Goal: Task Accomplishment & Management: Complete application form

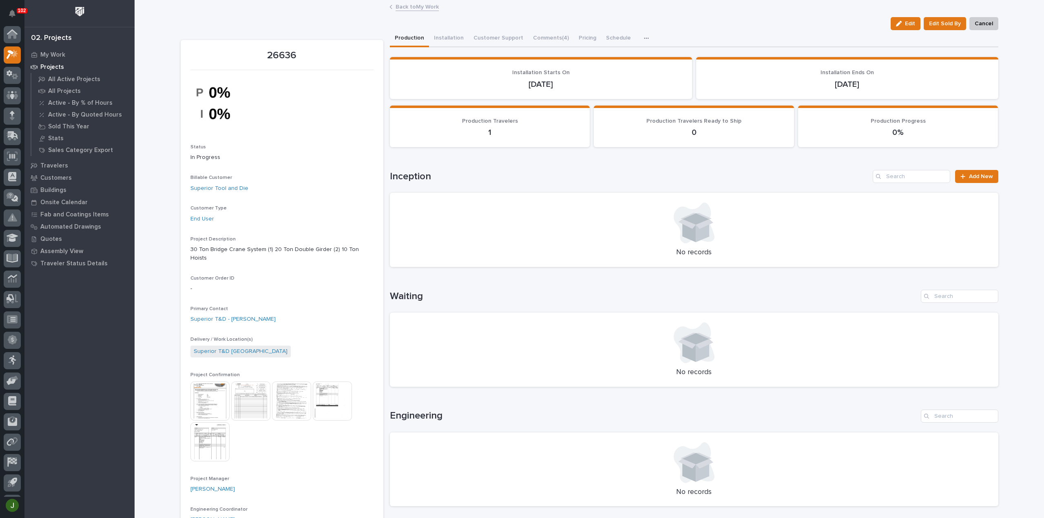
scroll to position [18, 0]
click at [402, 8] on link "Back to My Work" at bounding box center [417, 6] width 43 height 9
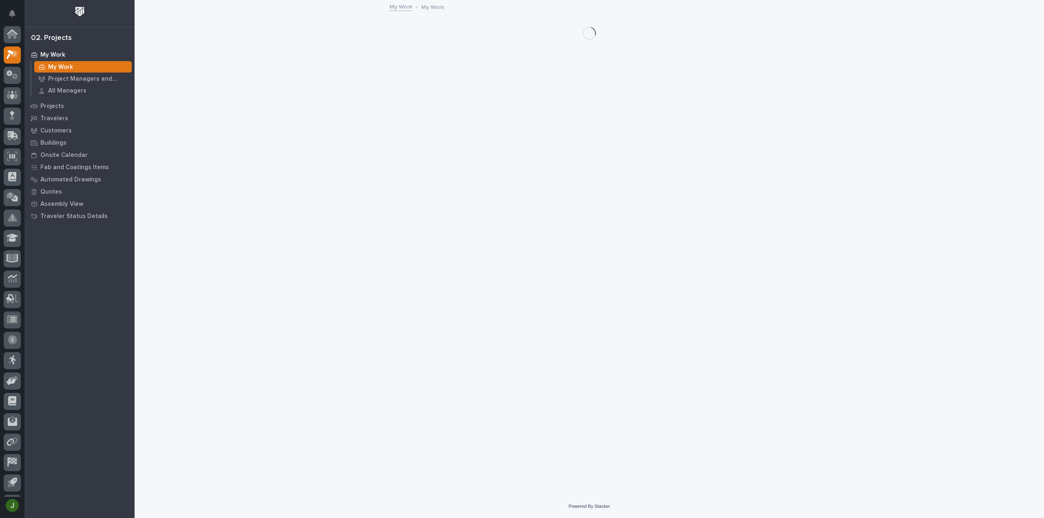
scroll to position [18, 0]
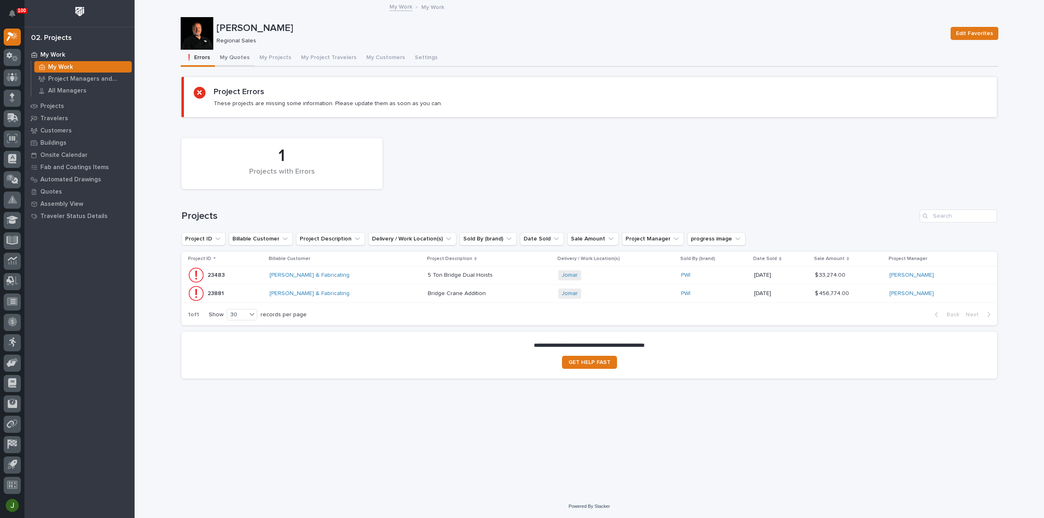
click at [239, 56] on button "My Quotes" at bounding box center [235, 58] width 40 height 17
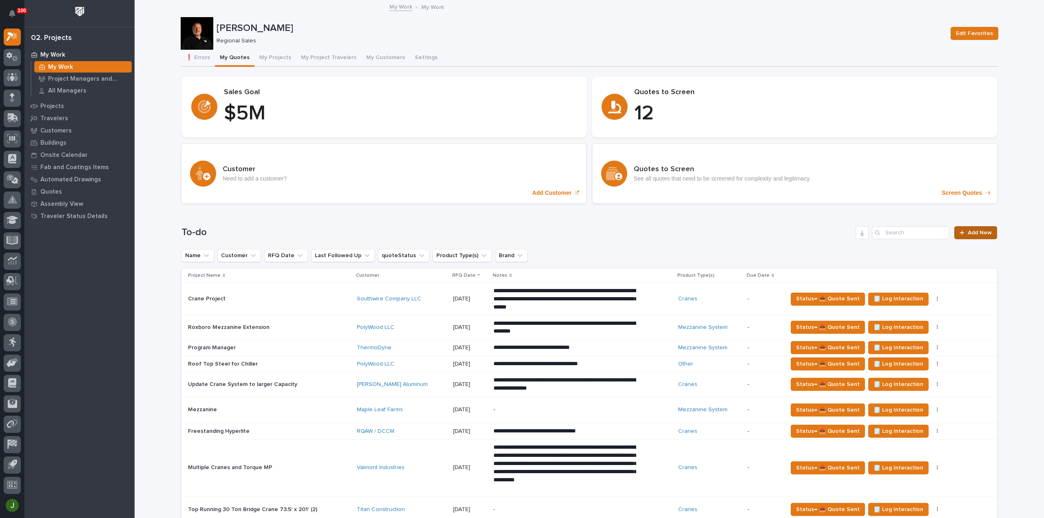
click at [973, 230] on span "Add New" at bounding box center [980, 233] width 24 height 6
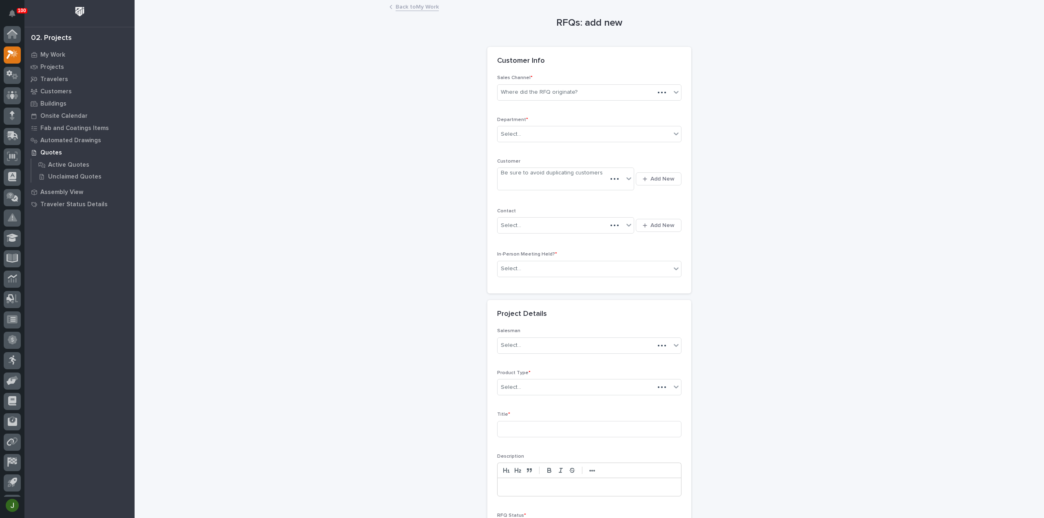
scroll to position [18, 0]
click at [514, 91] on div "Where did the RFQ originate?" at bounding box center [539, 92] width 77 height 9
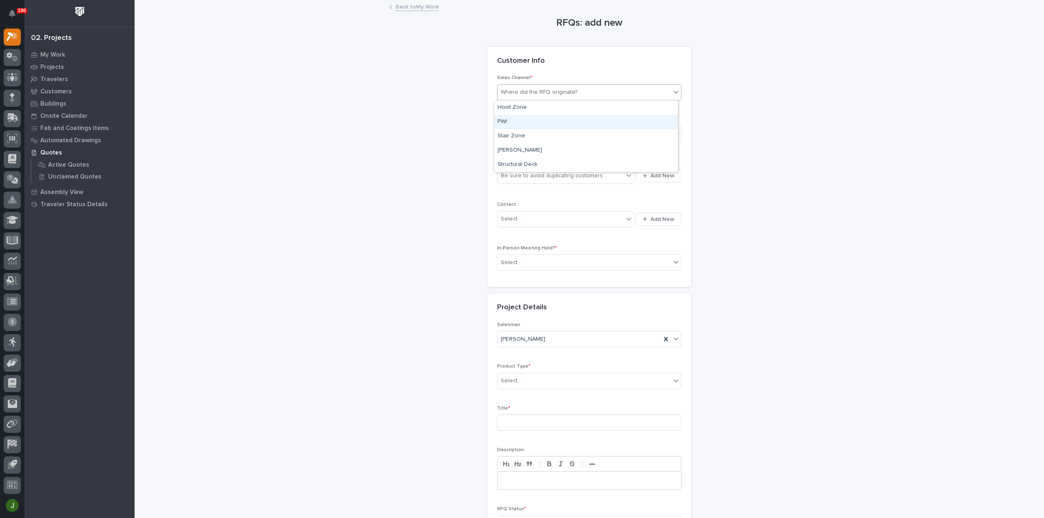
click at [511, 127] on div "PWI" at bounding box center [586, 122] width 184 height 14
click at [513, 134] on div "Select..." at bounding box center [511, 134] width 20 height 9
click at [518, 164] on span "Regional Sales" at bounding box center [519, 162] width 43 height 9
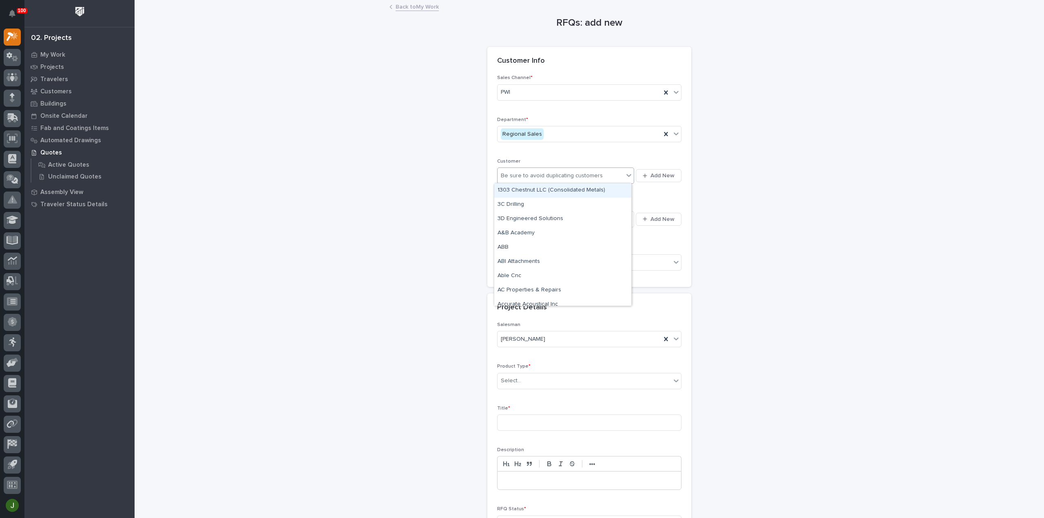
click at [518, 174] on div "Be sure to avoid duplicating customers" at bounding box center [552, 176] width 102 height 9
type input "*********"
click at [529, 190] on div "OJI Intertech" at bounding box center [562, 191] width 137 height 14
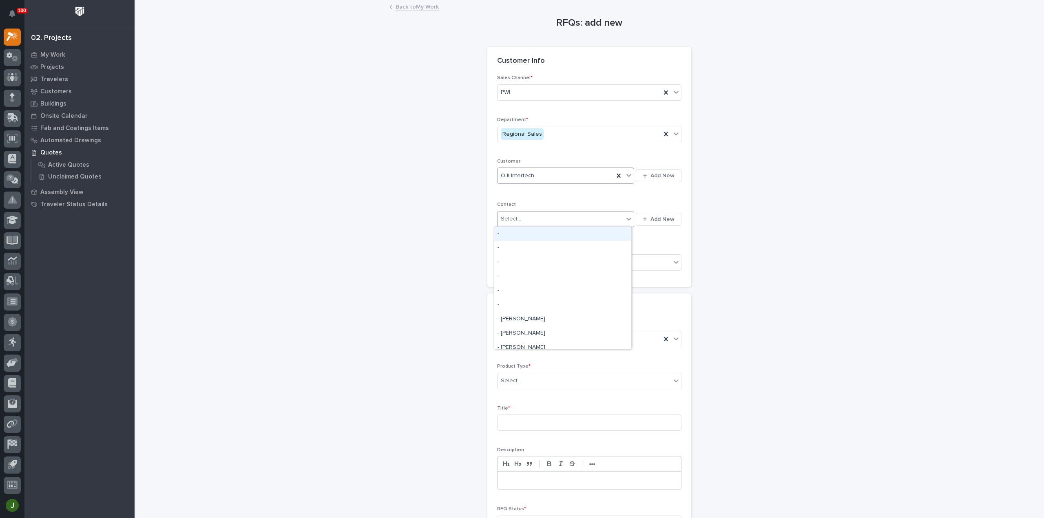
click at [532, 219] on div "Select..." at bounding box center [561, 218] width 126 height 13
type input "*"
type input "*********"
click at [662, 218] on span "Add New" at bounding box center [662, 219] width 24 height 7
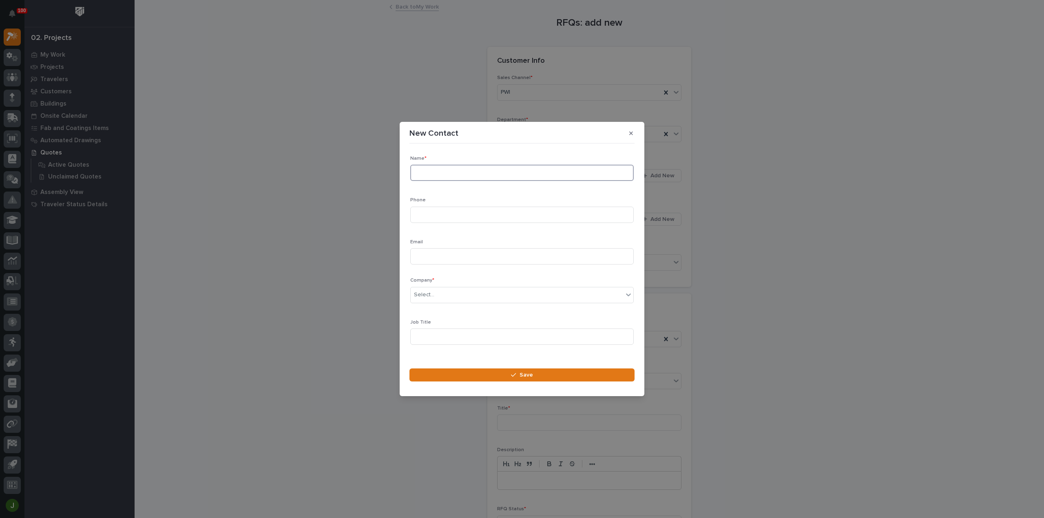
click at [446, 171] on input at bounding box center [521, 173] width 223 height 16
type input "[PERSON_NAME]"
click at [433, 215] on input at bounding box center [521, 215] width 223 height 16
type input "2605713579"
click at [431, 297] on div "Select..." at bounding box center [424, 295] width 20 height 9
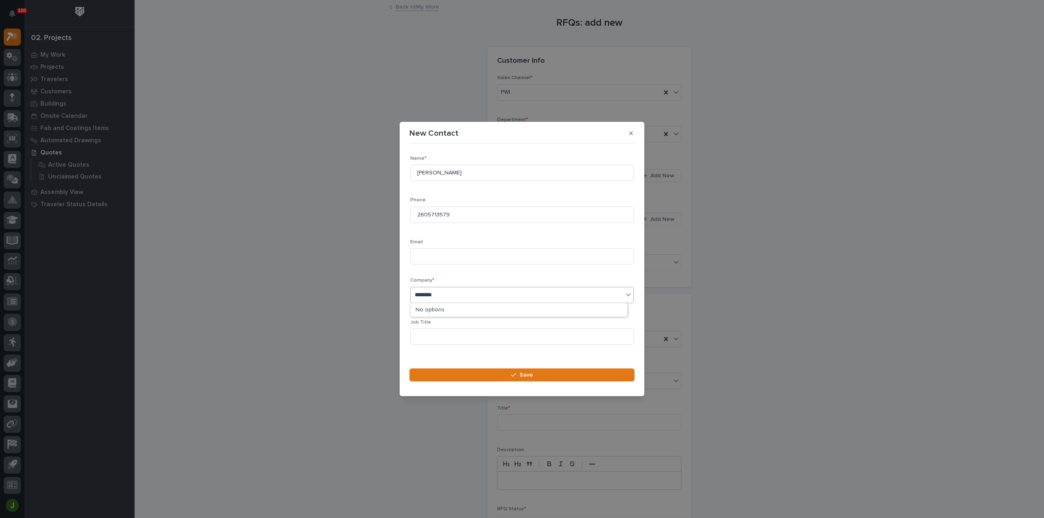
type input "*********"
click at [435, 308] on div "OJI Intertech" at bounding box center [519, 310] width 217 height 14
click at [429, 323] on input at bounding box center [521, 325] width 223 height 16
type input "Maint"
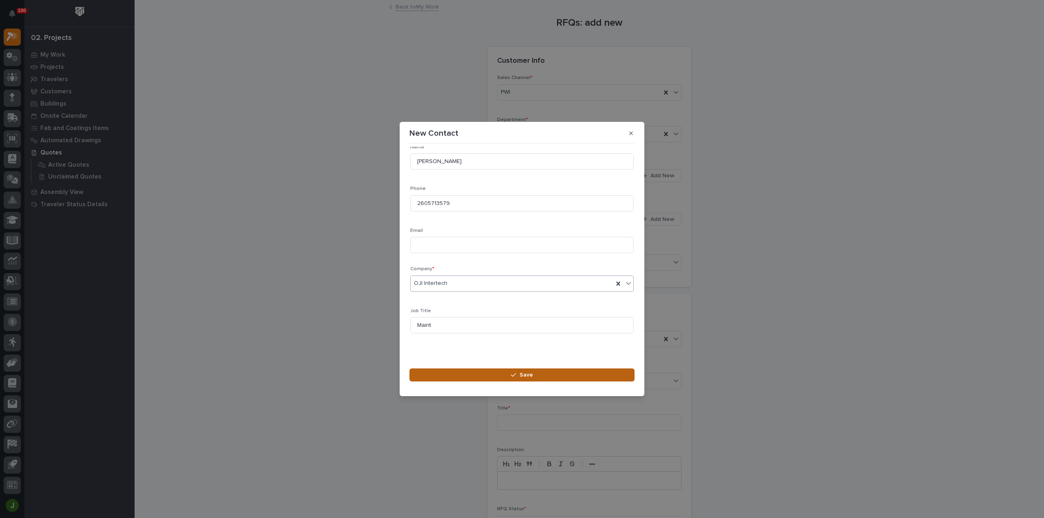
click at [520, 375] on span "Save" at bounding box center [526, 375] width 13 height 7
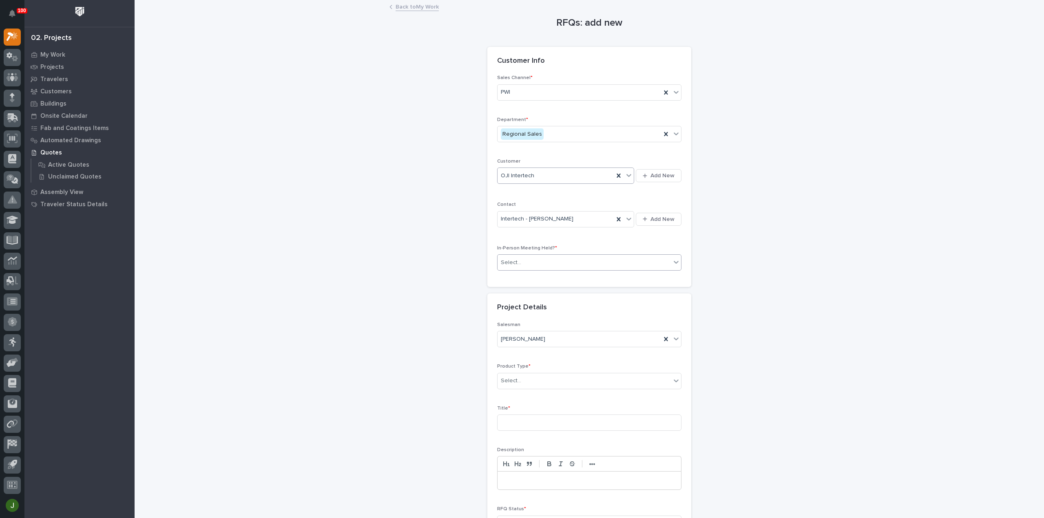
click at [523, 259] on div "Select..." at bounding box center [584, 262] width 173 height 13
click at [513, 277] on div "Yes" at bounding box center [586, 277] width 184 height 14
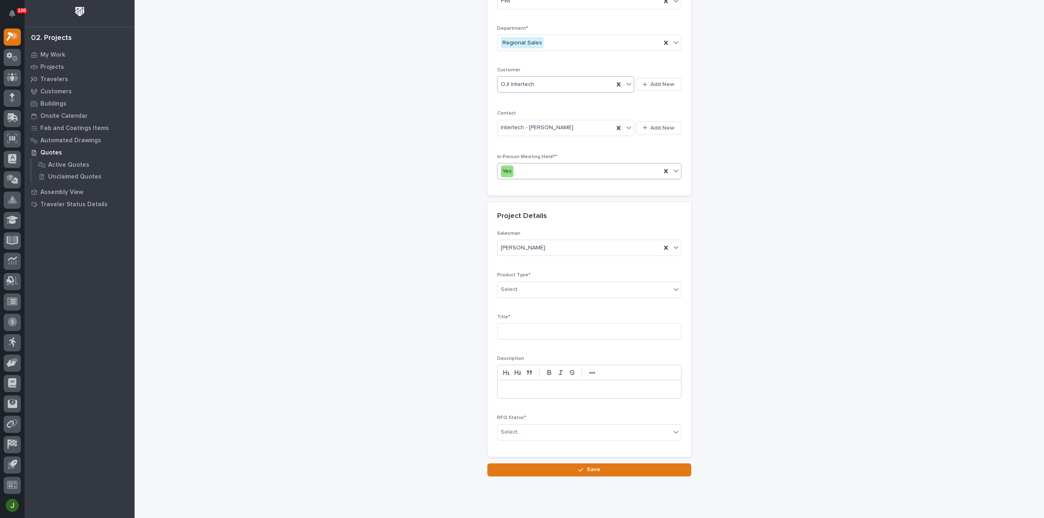
scroll to position [111, 0]
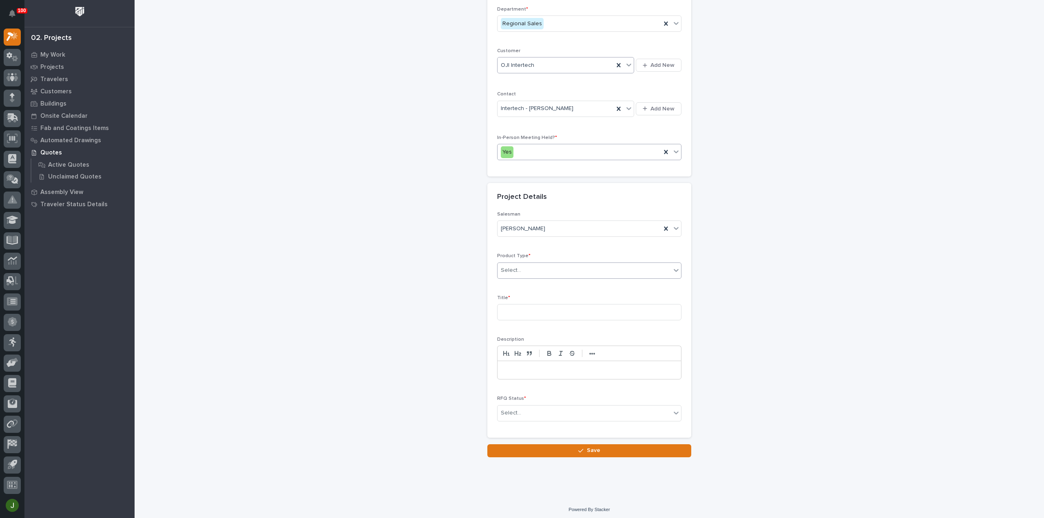
click at [522, 267] on input "text" at bounding box center [522, 270] width 1 height 7
click at [518, 296] on div "Cranes" at bounding box center [586, 298] width 184 height 14
click at [515, 308] on input at bounding box center [589, 312] width 184 height 16
type input "Replace Monorail with RM Hoist"
click at [535, 411] on div "Select..." at bounding box center [584, 413] width 173 height 13
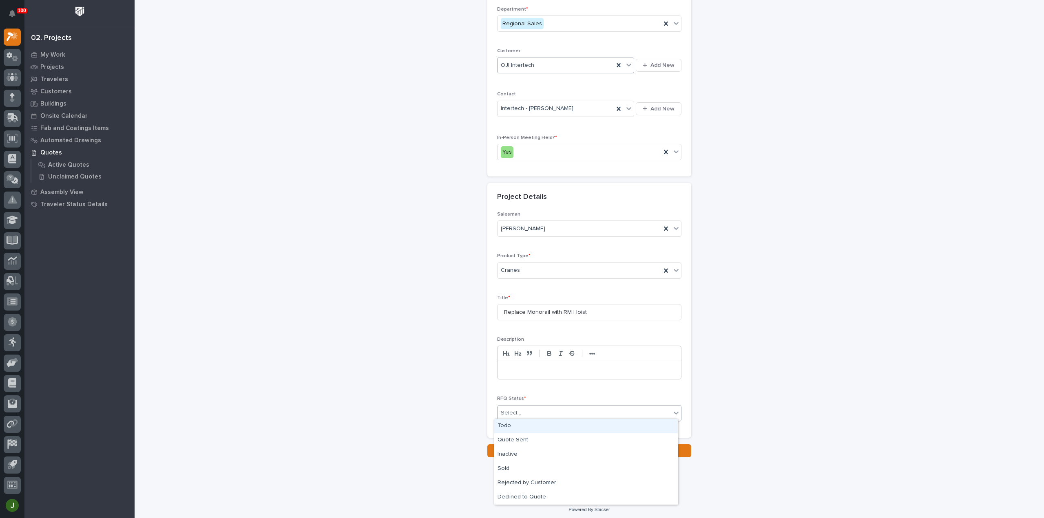
click at [527, 426] on div "Todo" at bounding box center [586, 426] width 184 height 14
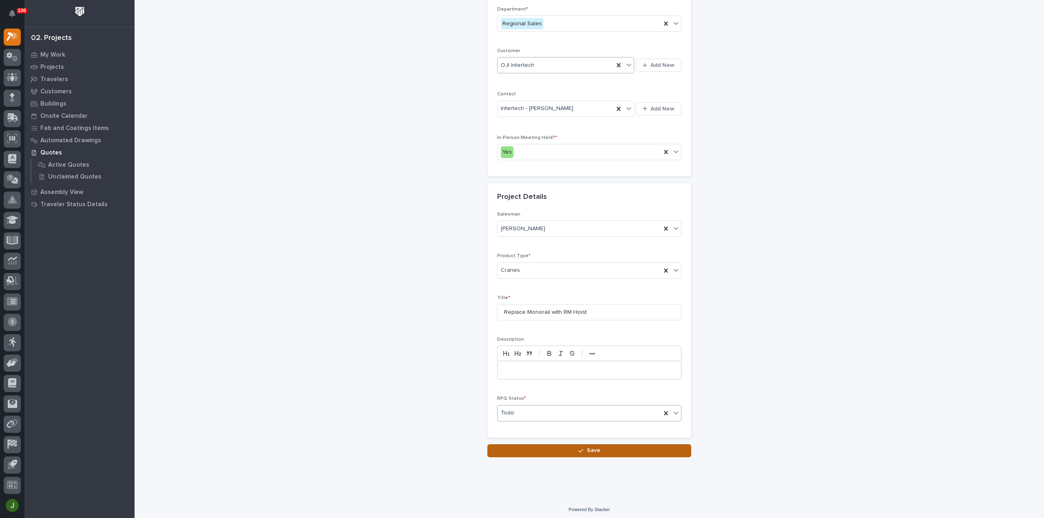
click at [563, 447] on button "Save" at bounding box center [589, 451] width 204 height 13
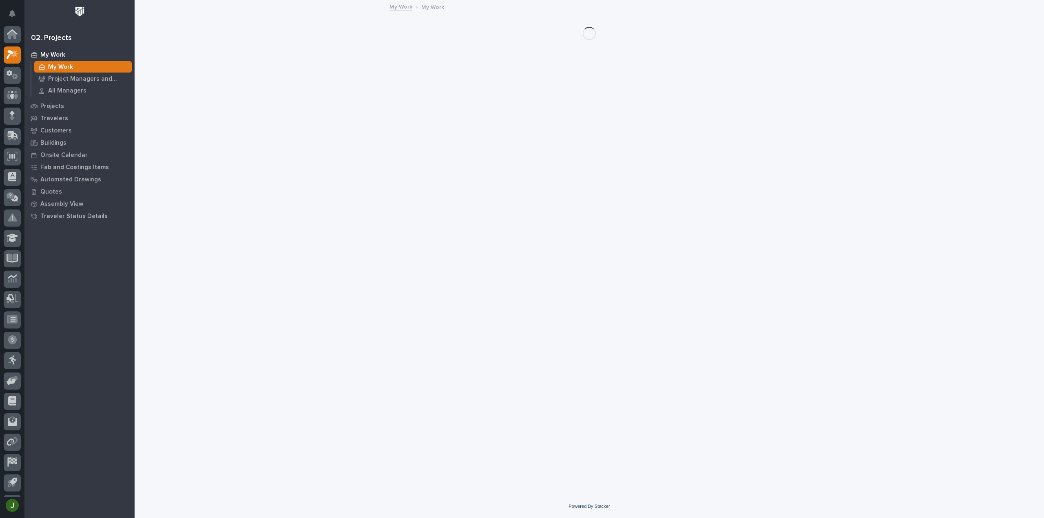
scroll to position [18, 0]
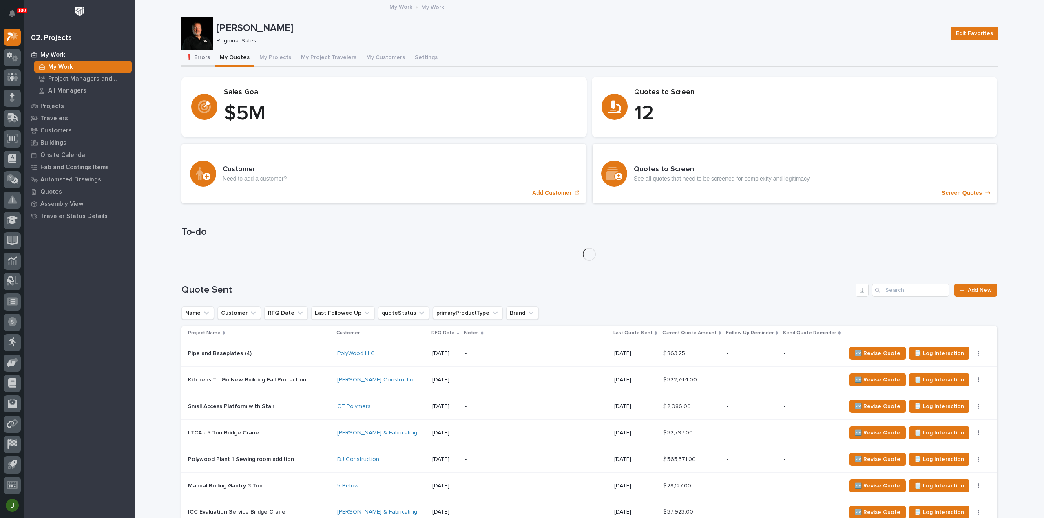
click at [199, 57] on button "❗ Errors" at bounding box center [198, 58] width 34 height 17
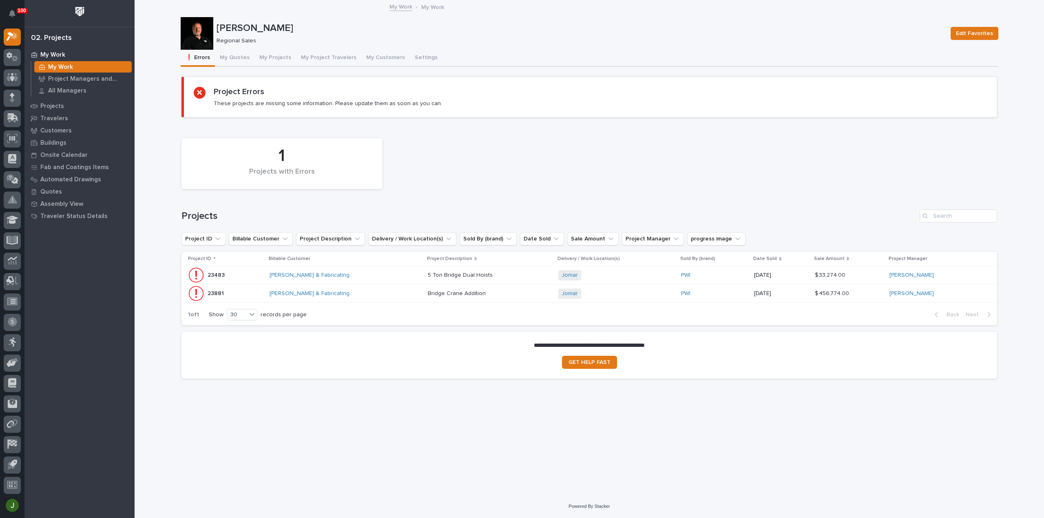
click at [217, 275] on p "23483" at bounding box center [217, 274] width 19 height 9
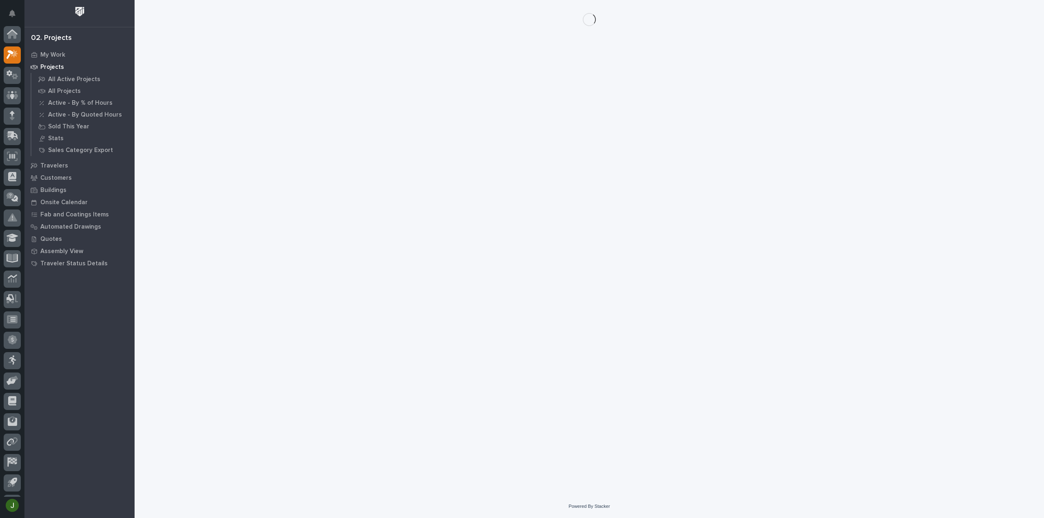
scroll to position [18, 0]
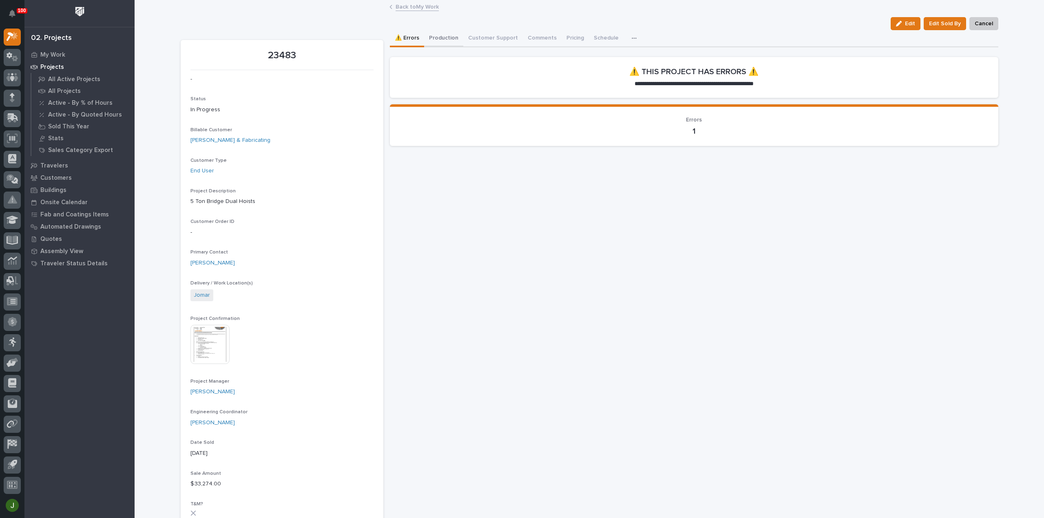
click at [445, 37] on button "Production" at bounding box center [443, 38] width 39 height 17
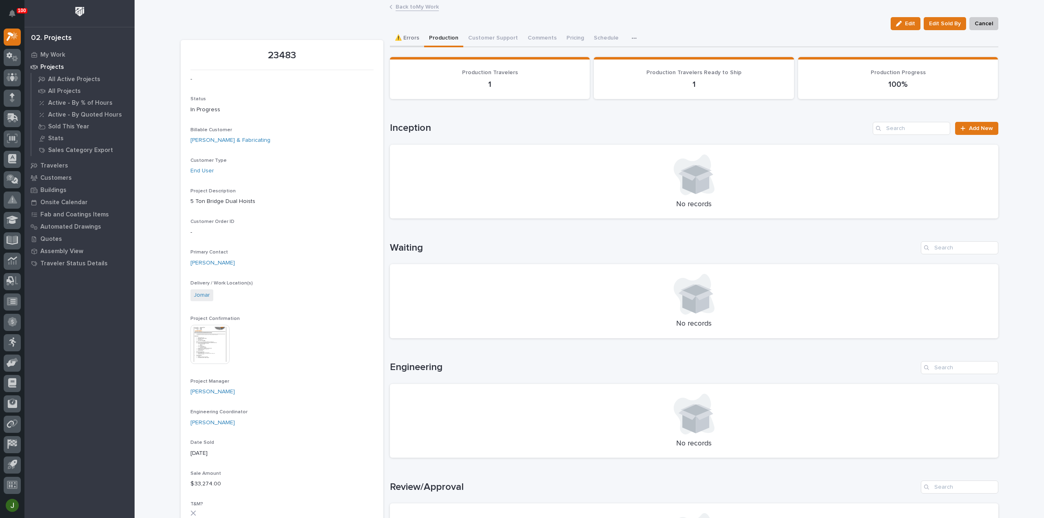
click at [409, 38] on button "⚠️ Errors" at bounding box center [407, 38] width 34 height 17
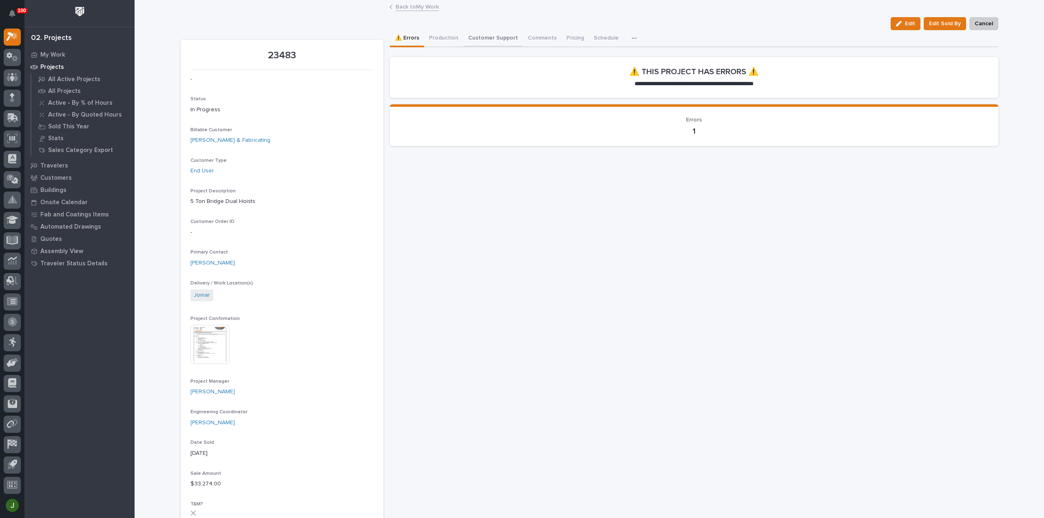
click at [494, 39] on button "Customer Support" at bounding box center [493, 38] width 60 height 17
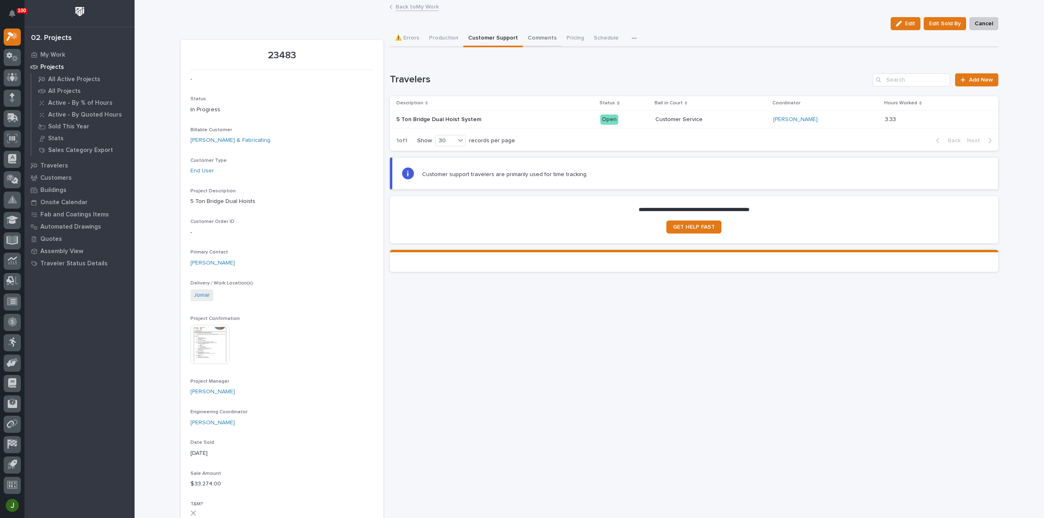
click at [531, 38] on button "Comments" at bounding box center [542, 38] width 39 height 17
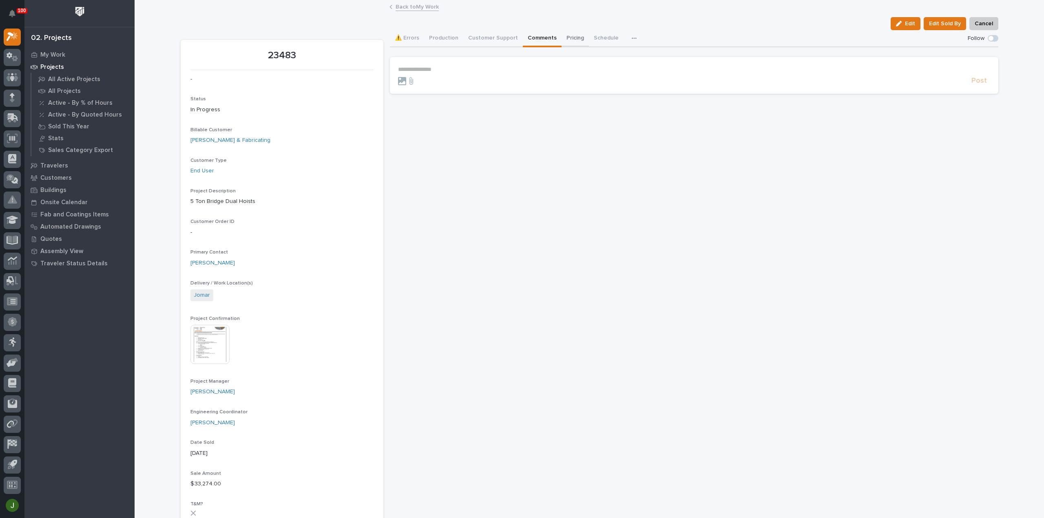
click at [566, 38] on button "Pricing" at bounding box center [575, 38] width 27 height 17
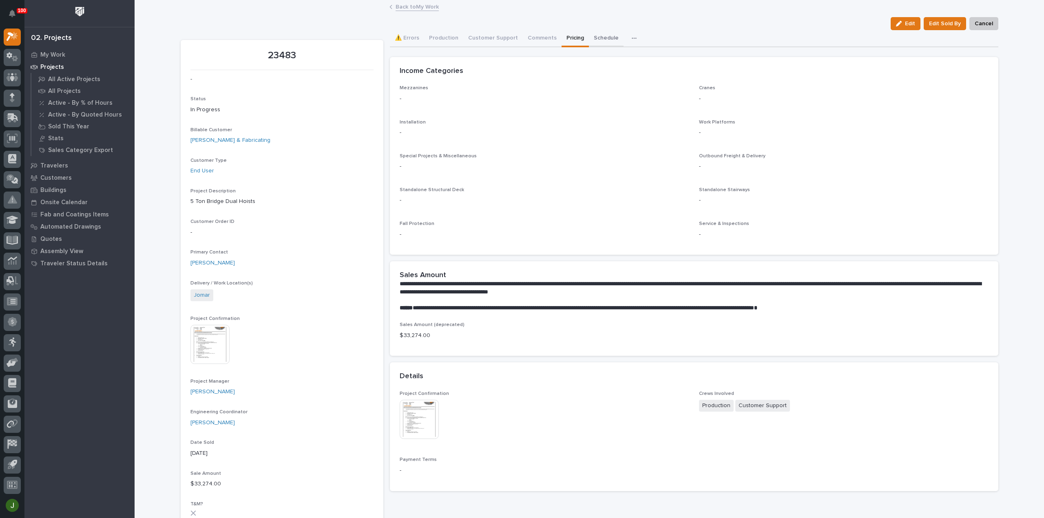
click at [593, 40] on button "Schedule" at bounding box center [606, 38] width 35 height 17
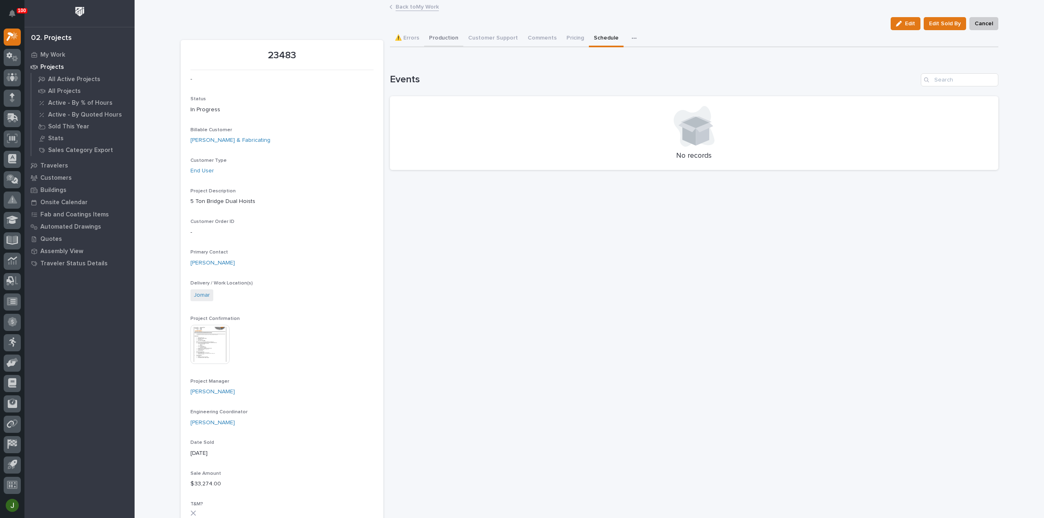
click at [437, 37] on button "Production" at bounding box center [443, 38] width 39 height 17
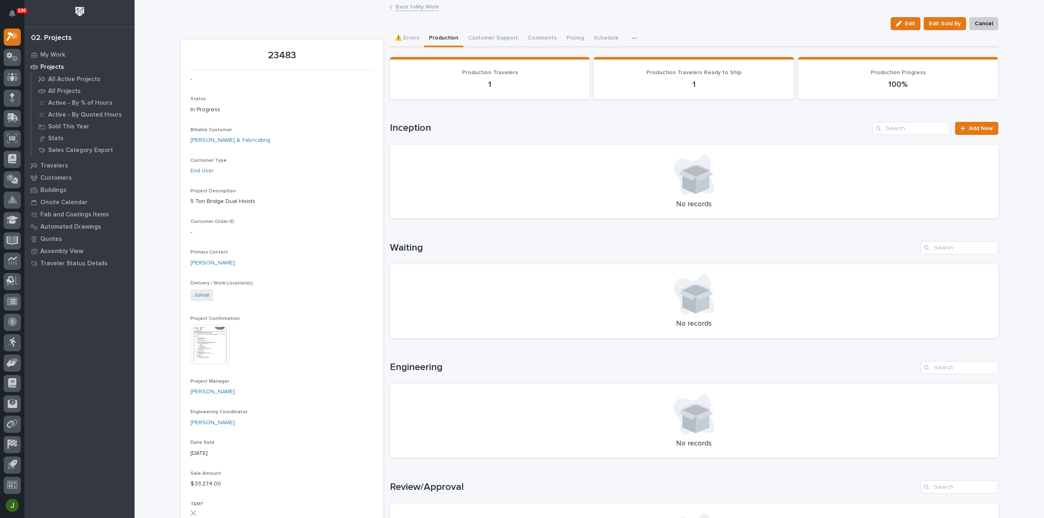
click at [415, 6] on link "Back to My Work" at bounding box center [417, 6] width 43 height 9
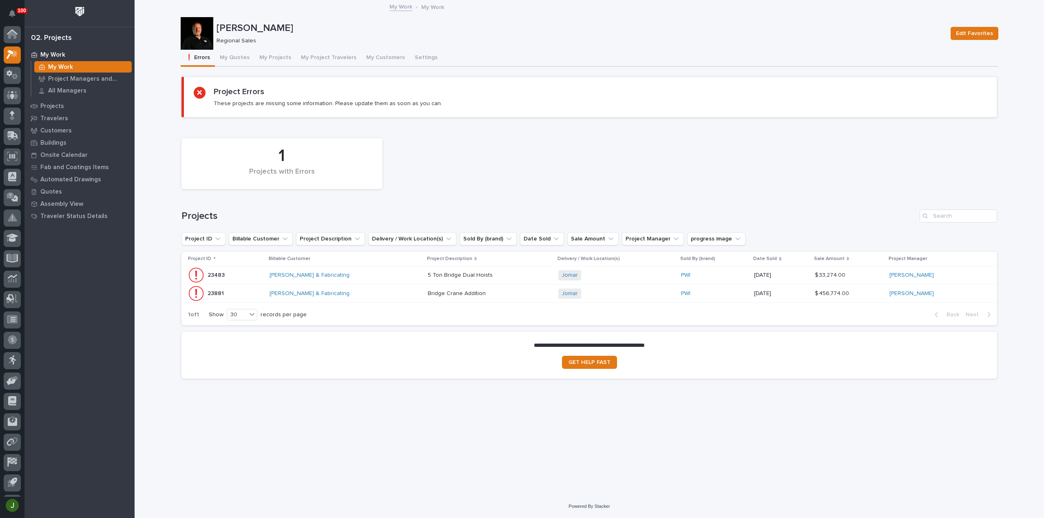
scroll to position [18, 0]
click at [212, 289] on p "23881" at bounding box center [217, 293] width 18 height 9
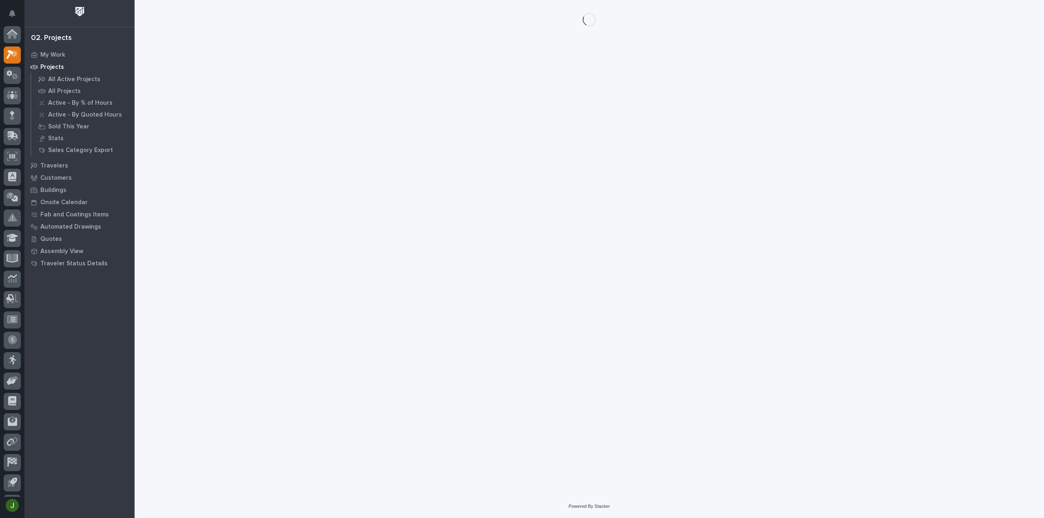
scroll to position [18, 0]
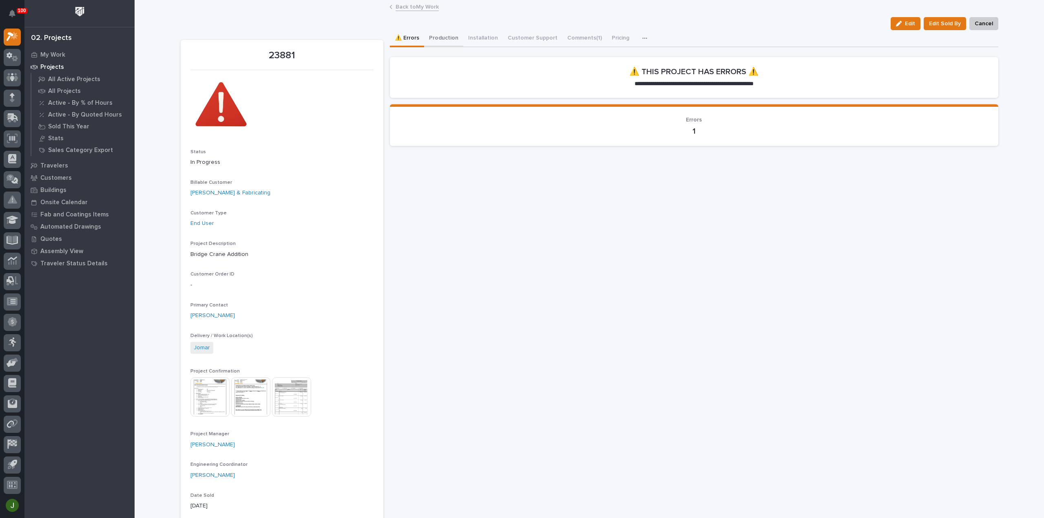
click at [445, 37] on button "Production" at bounding box center [443, 38] width 39 height 17
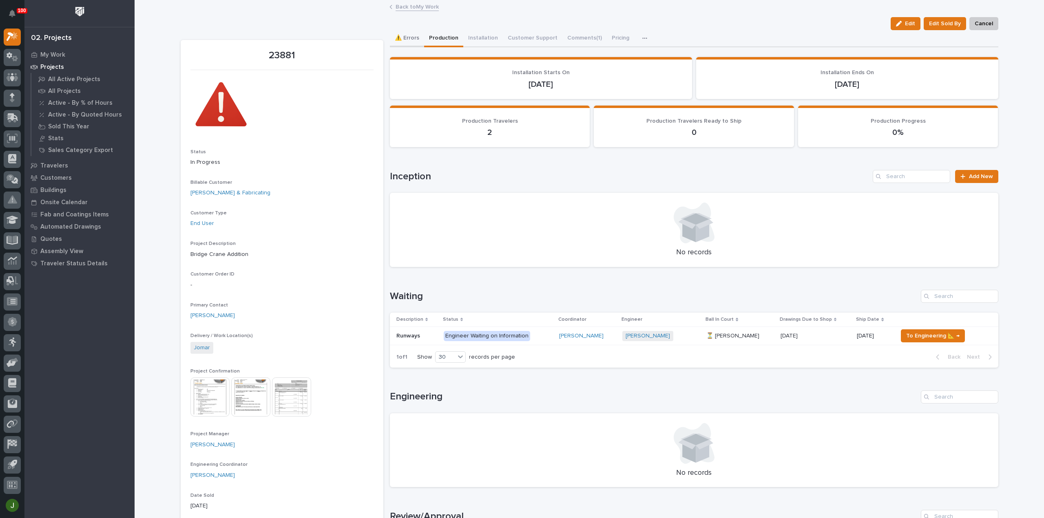
click at [409, 37] on button "⚠️ Errors" at bounding box center [407, 38] width 34 height 17
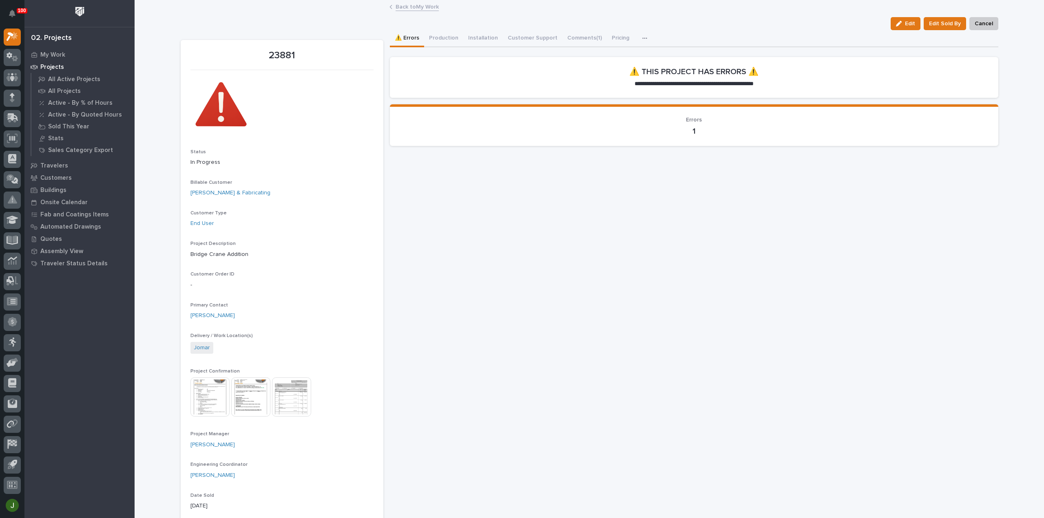
click at [690, 130] on p "1" at bounding box center [694, 131] width 589 height 10
click at [414, 6] on link "Back to My Work" at bounding box center [417, 6] width 43 height 9
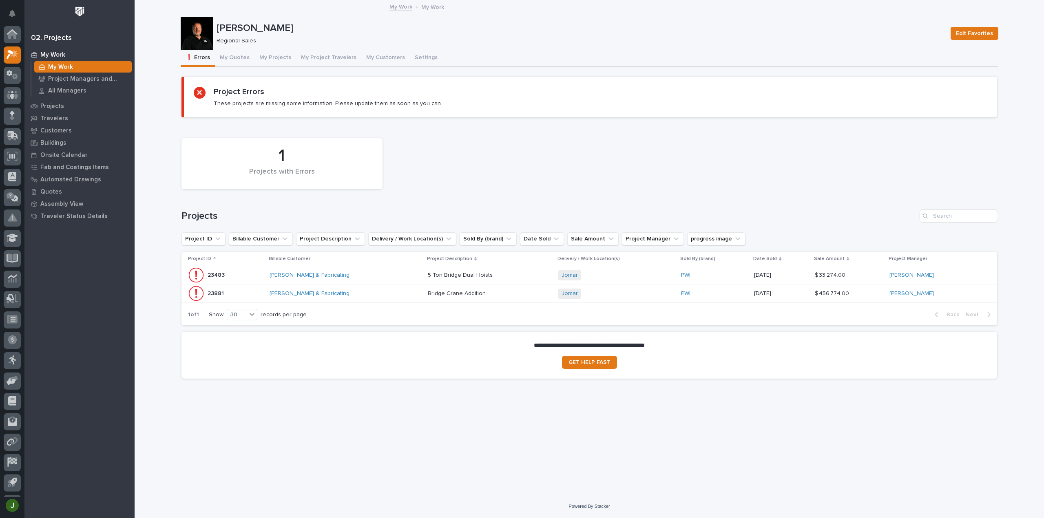
scroll to position [18, 0]
drag, startPoint x: 235, startPoint y: 56, endPoint x: 240, endPoint y: 56, distance: 5.3
click at [235, 56] on button "My Quotes" at bounding box center [235, 58] width 40 height 17
click at [240, 56] on button "My Quotes" at bounding box center [235, 58] width 40 height 17
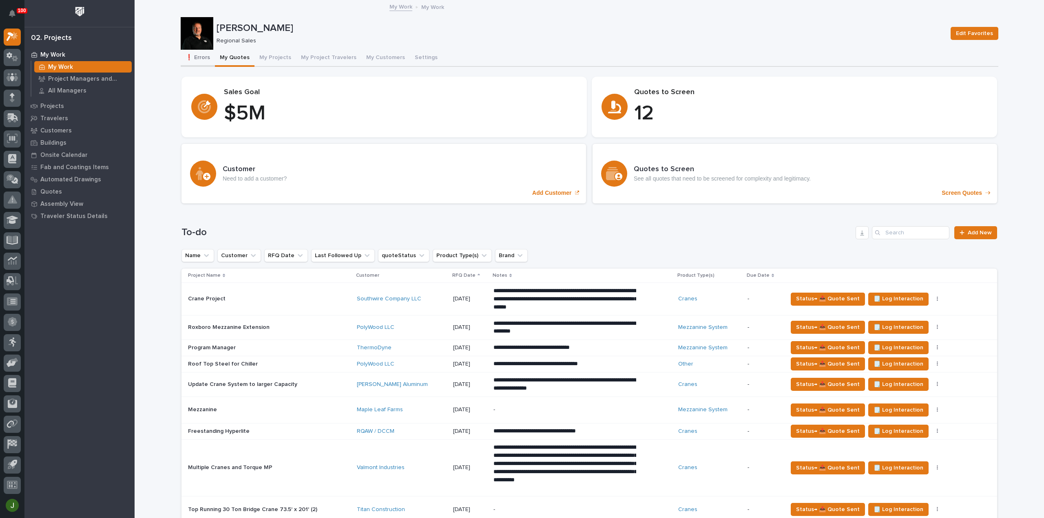
click at [198, 56] on button "❗ Errors" at bounding box center [198, 58] width 34 height 17
